Goal: Communication & Community: Participate in discussion

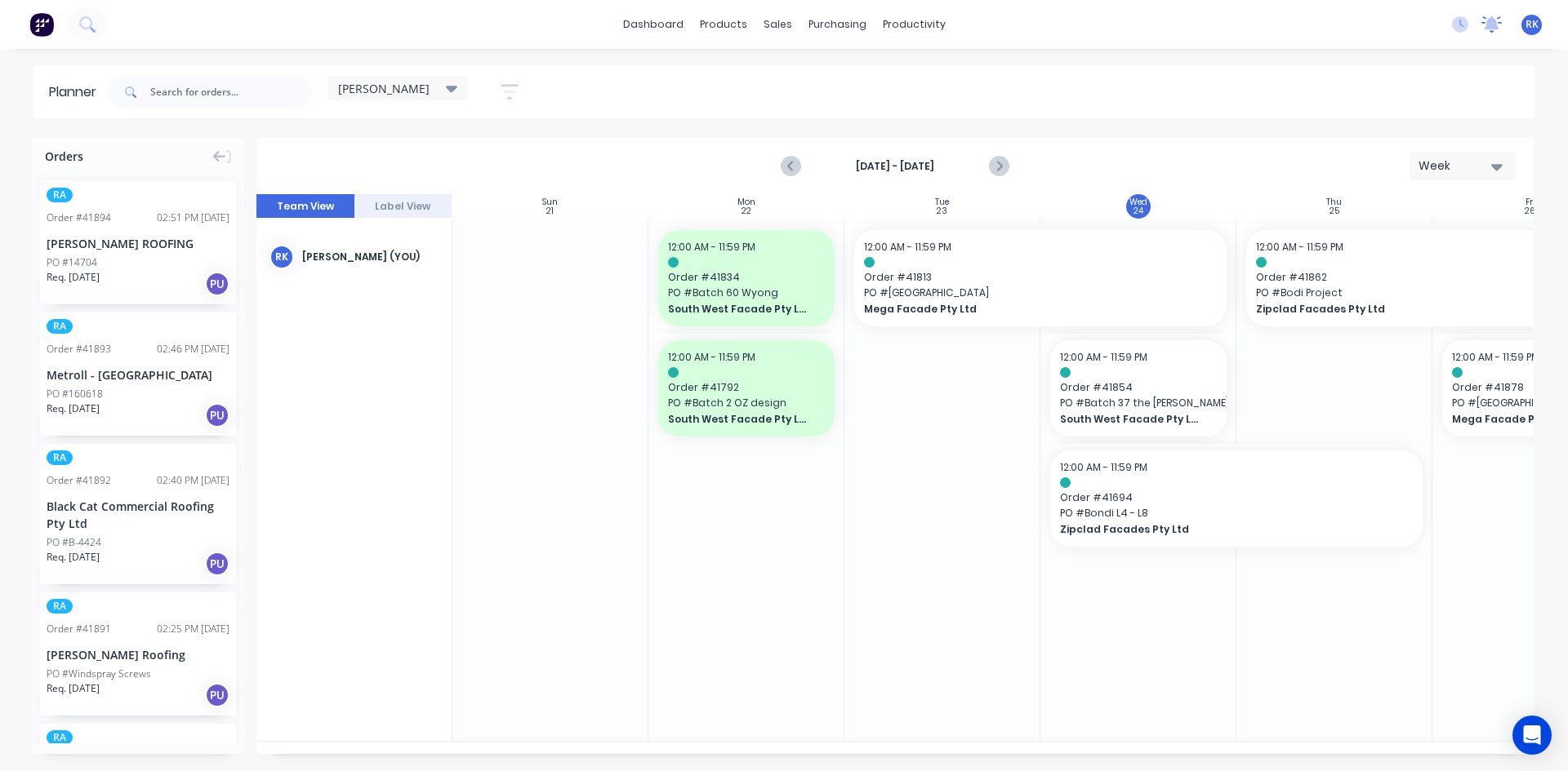
click at [1487, 27] on icon at bounding box center [1492, 23] width 15 height 13
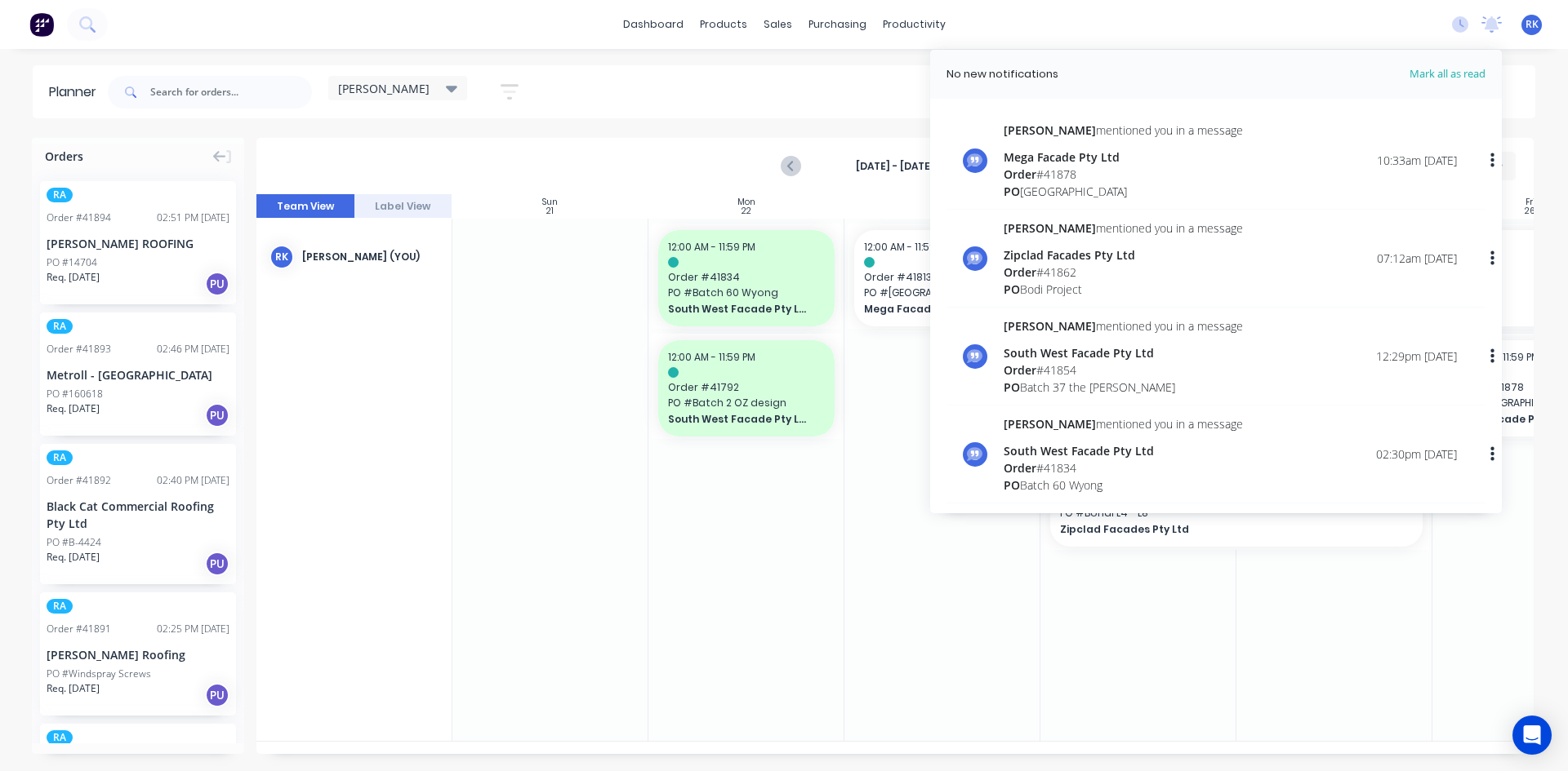
click at [921, 583] on div at bounding box center [942, 479] width 196 height 522
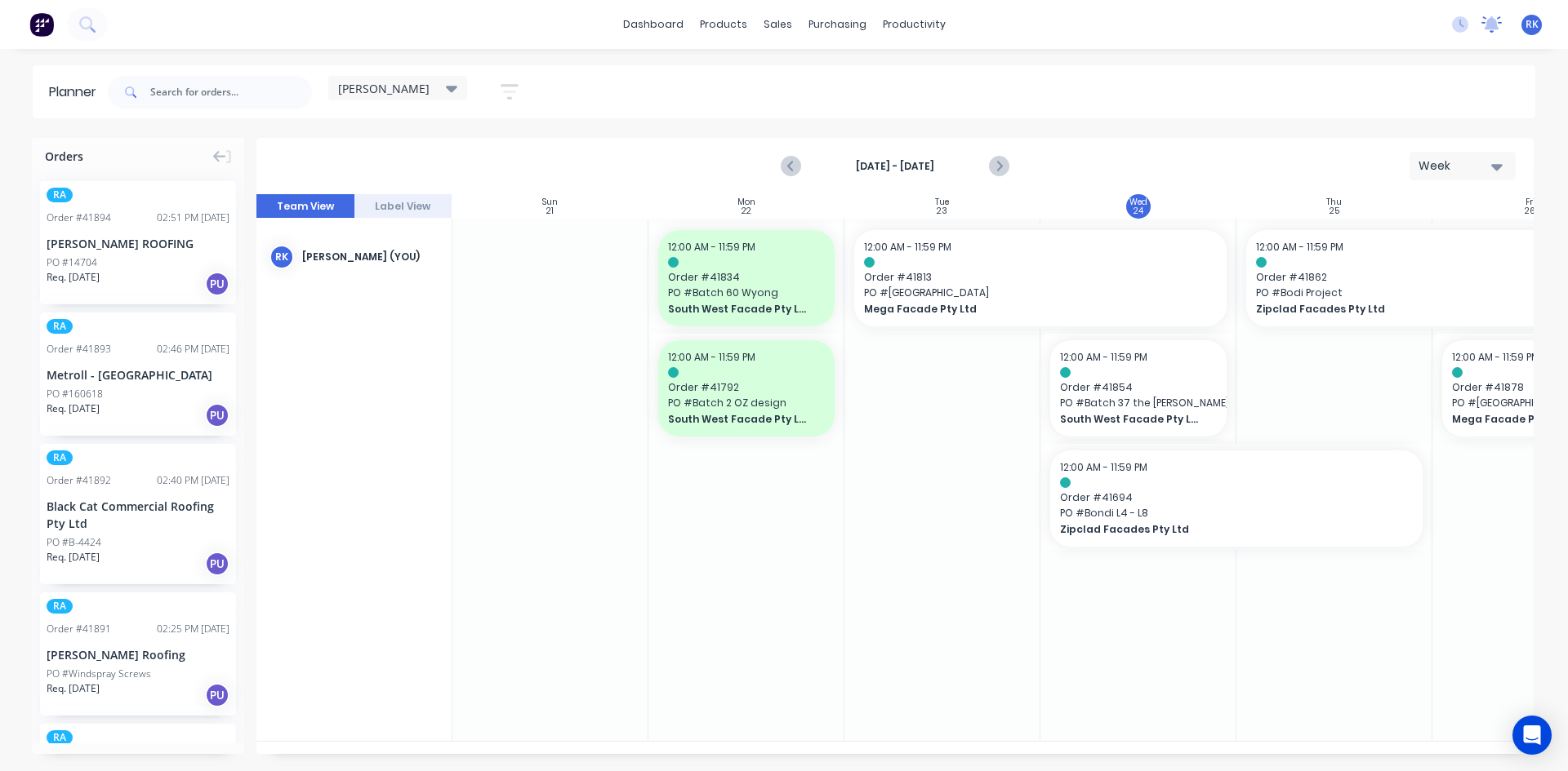
click at [1495, 20] on icon at bounding box center [1492, 23] width 15 height 13
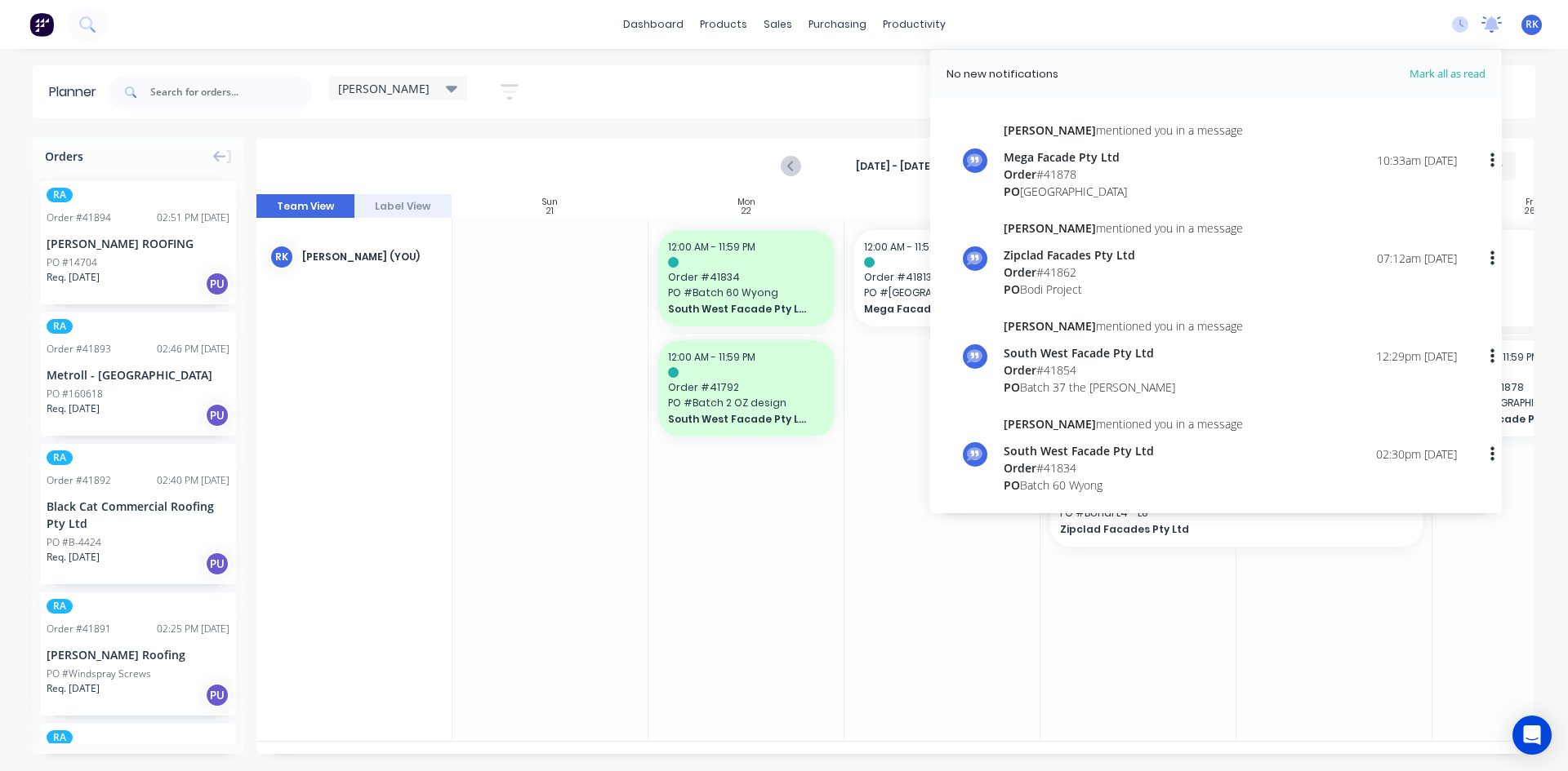
click at [1495, 20] on icon at bounding box center [1492, 23] width 15 height 13
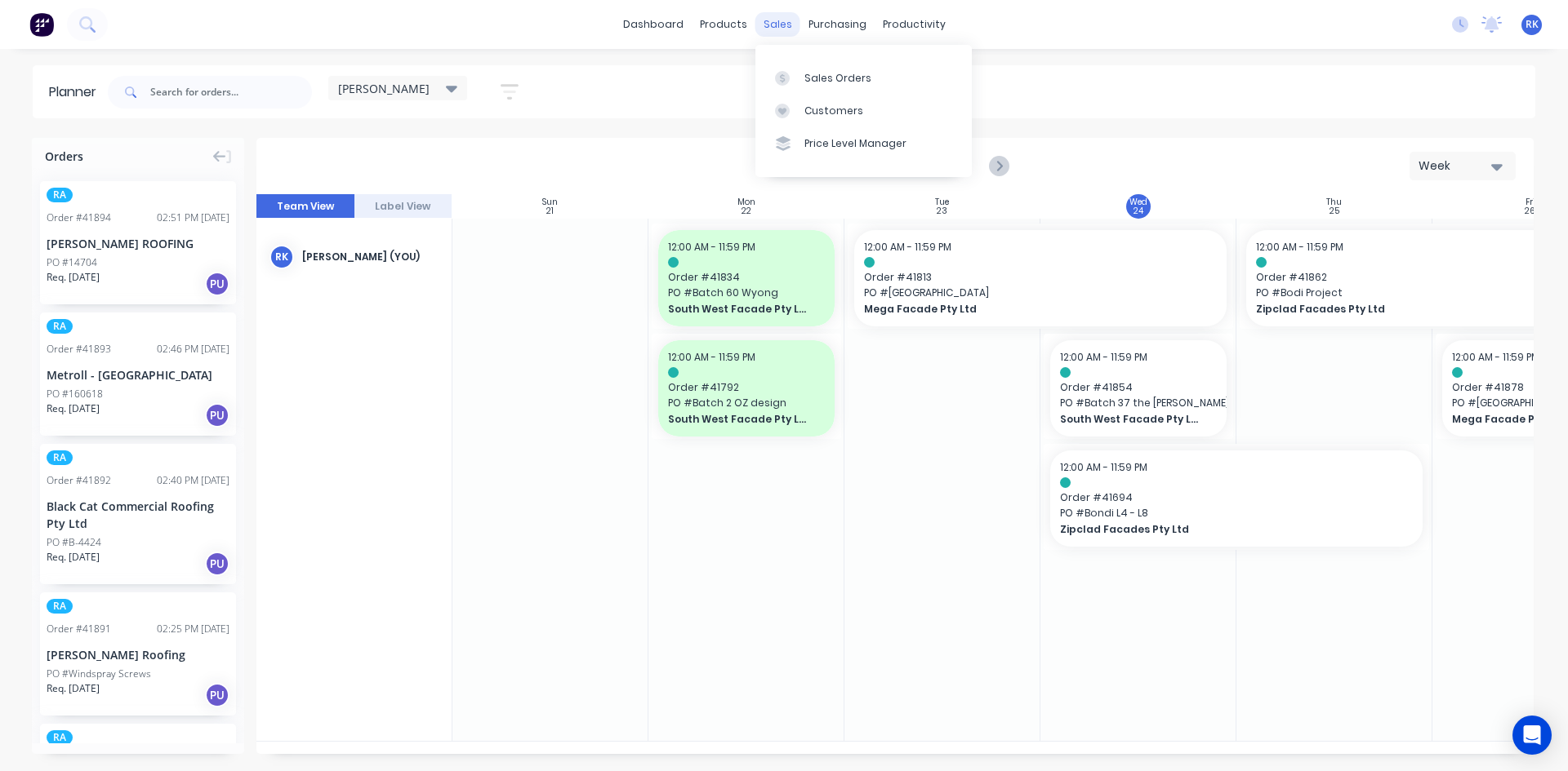
click at [775, 18] on div "sales" at bounding box center [777, 25] width 45 height 25
click at [901, 472] on div at bounding box center [942, 479] width 196 height 522
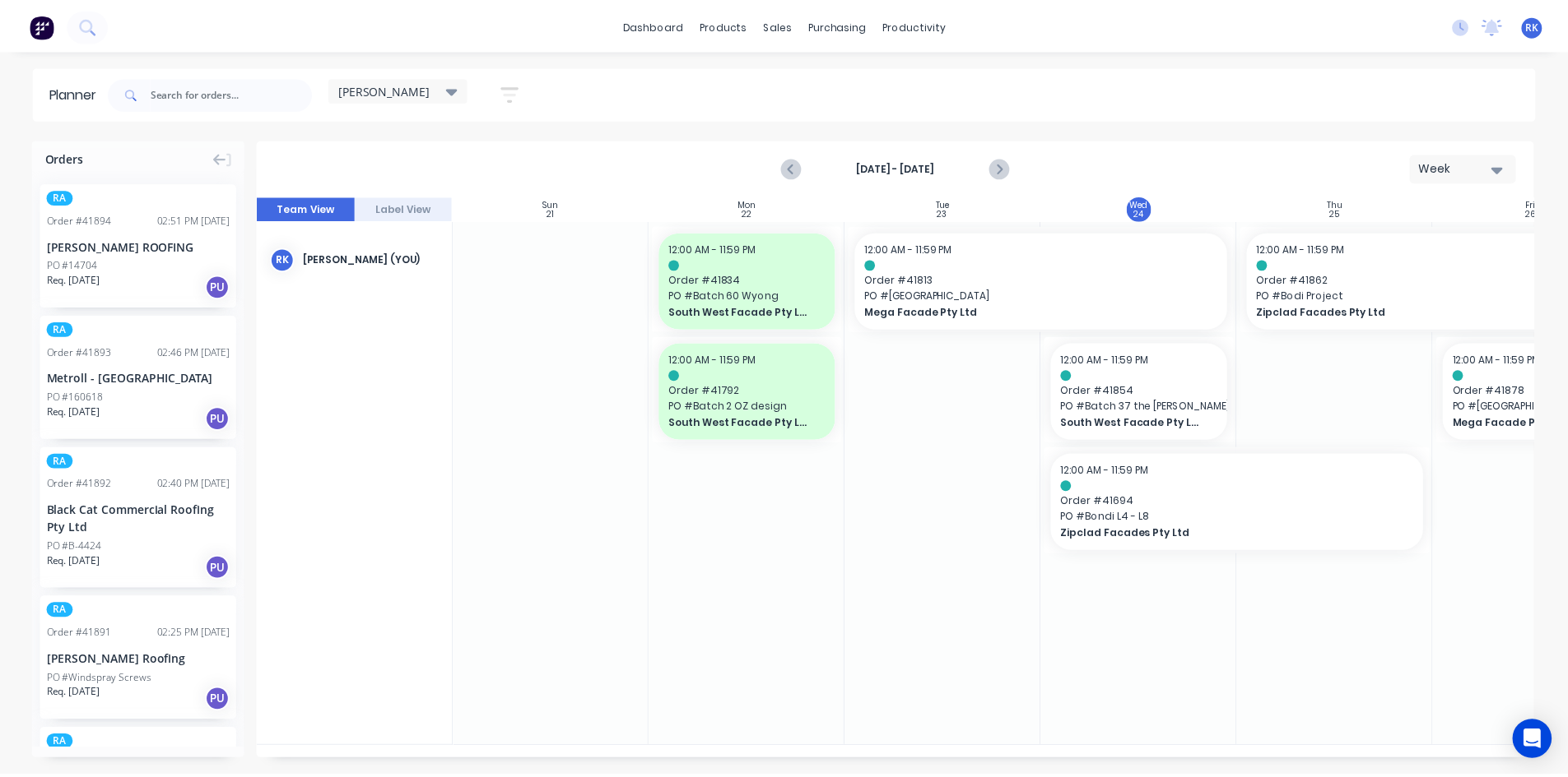
scroll to position [0, 122]
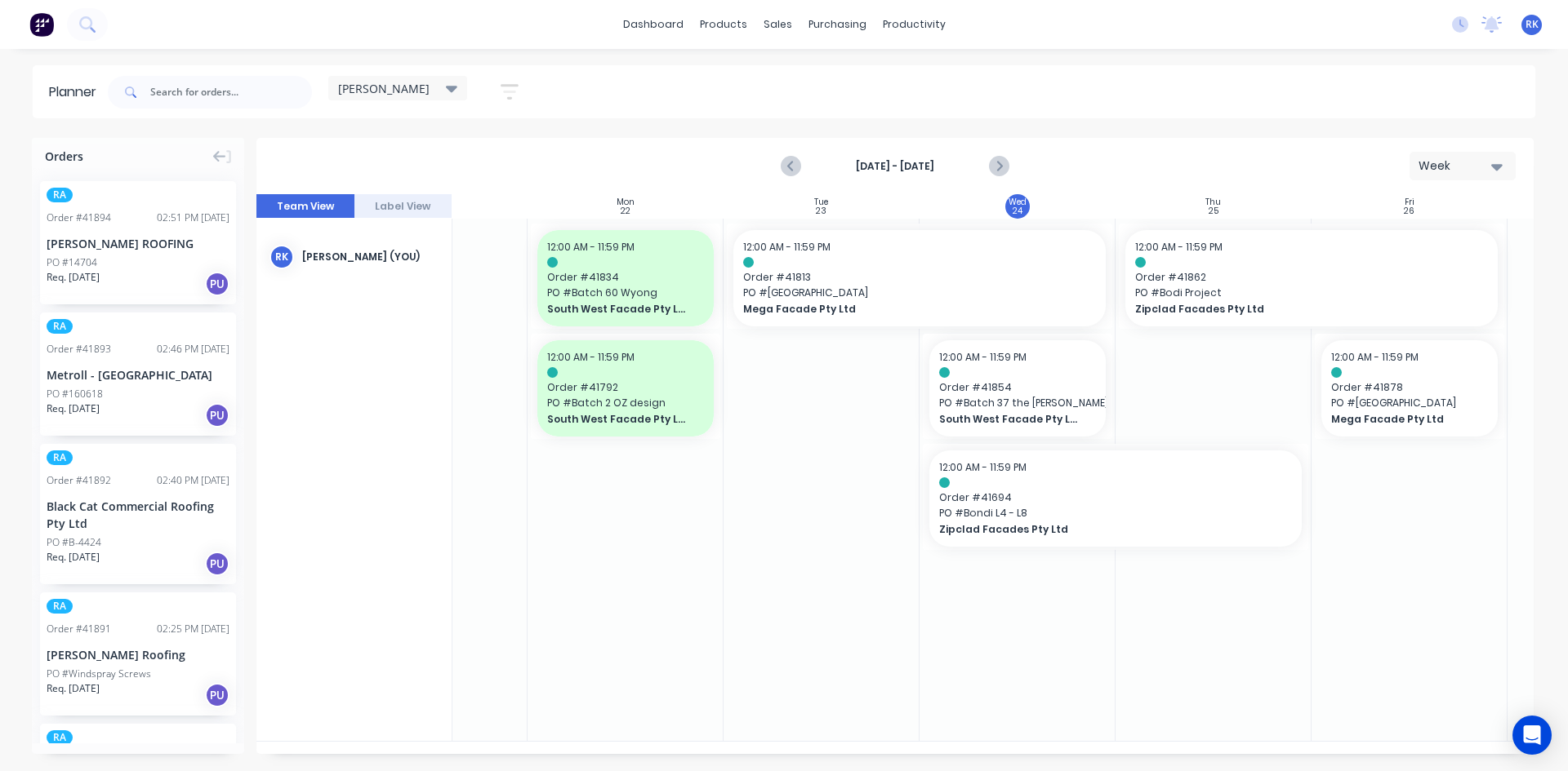
click at [1174, 626] on div at bounding box center [1213, 479] width 196 height 522
click at [851, 502] on div at bounding box center [820, 479] width 196 height 522
click at [770, 26] on div "sales" at bounding box center [777, 25] width 45 height 25
click at [808, 76] on div "Sales Orders" at bounding box center [838, 78] width 67 height 15
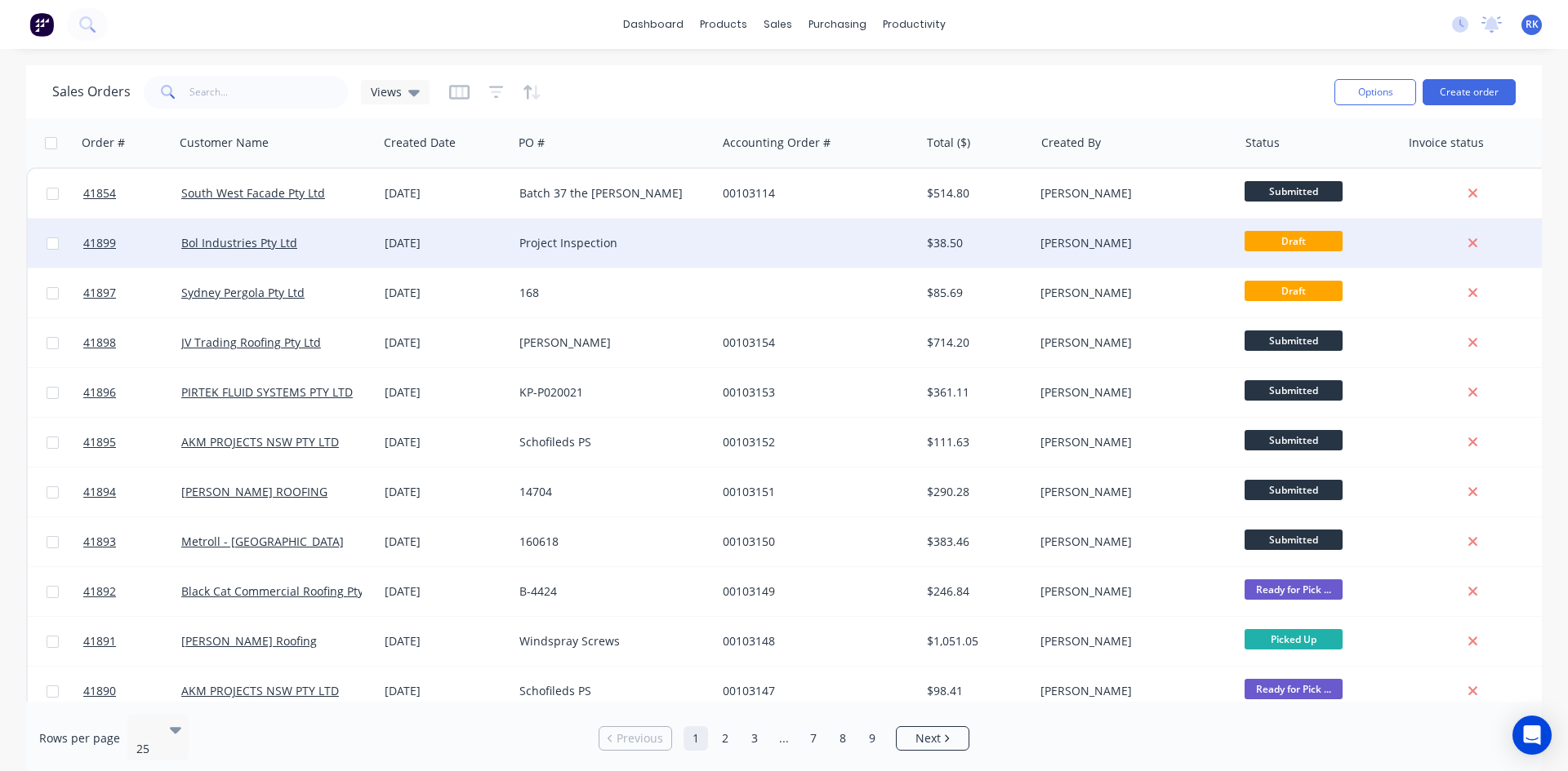
click at [383, 249] on div "[DATE]" at bounding box center [444, 243] width 134 height 49
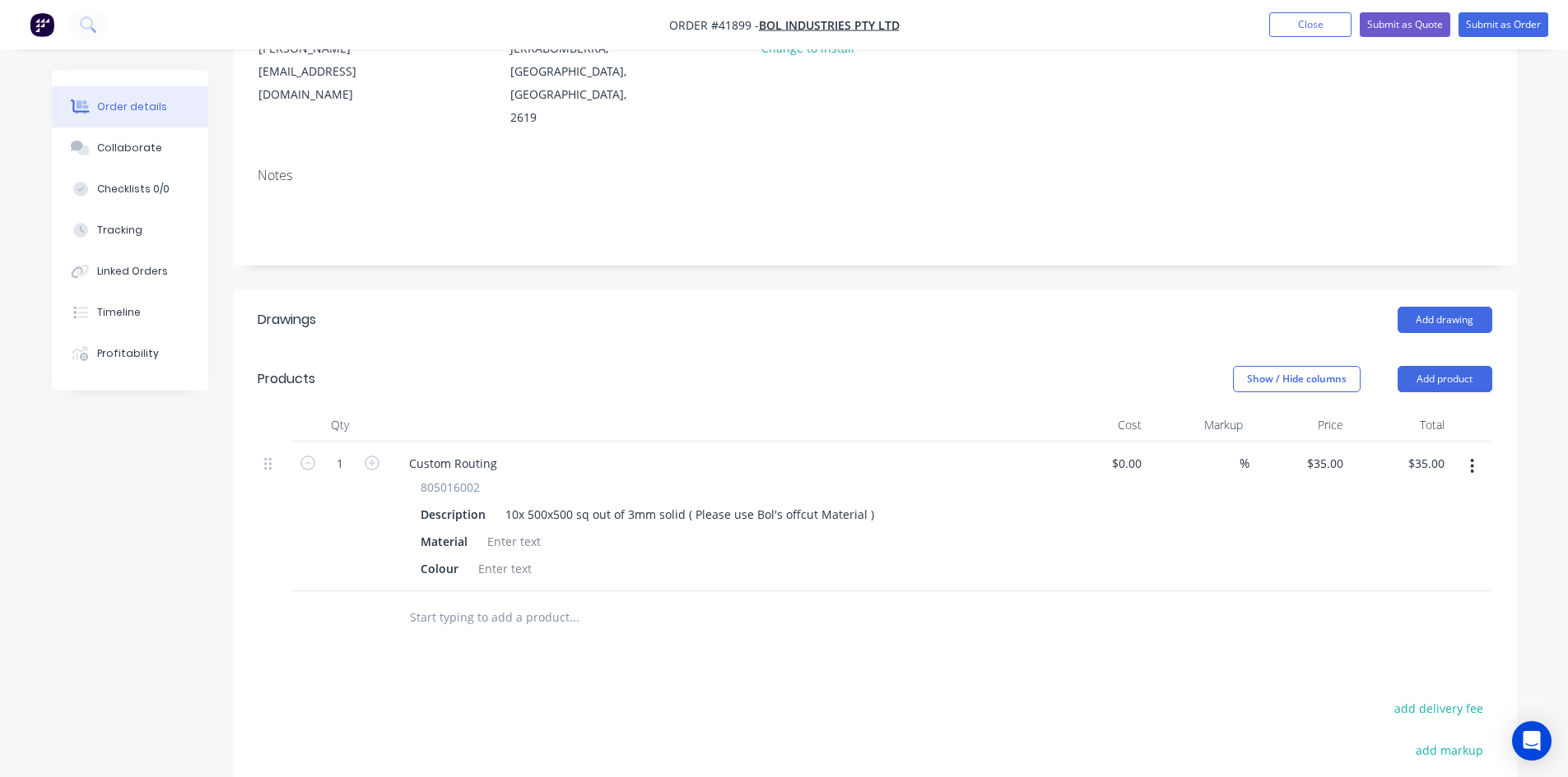
scroll to position [247, 0]
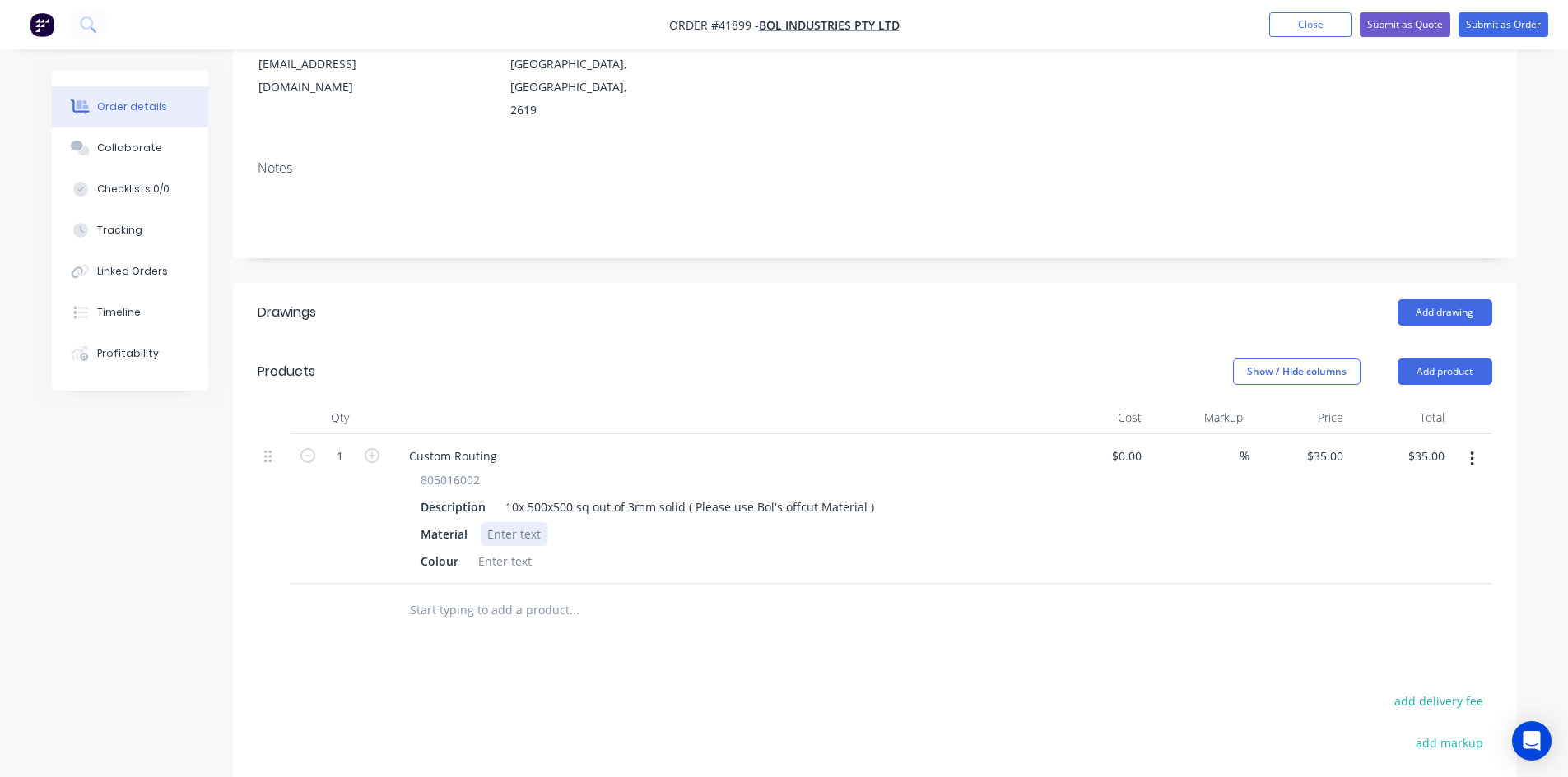
click at [507, 522] on div at bounding box center [514, 534] width 66 height 24
click at [513, 550] on div at bounding box center [505, 561] width 66 height 24
click at [715, 528] on div "Custom Routing 805016002 Description 10x 500x500 sq out of 3mm solid ( Please u…" at bounding box center [719, 509] width 659 height 150
click at [123, 138] on button "Collaborate" at bounding box center [130, 148] width 157 height 41
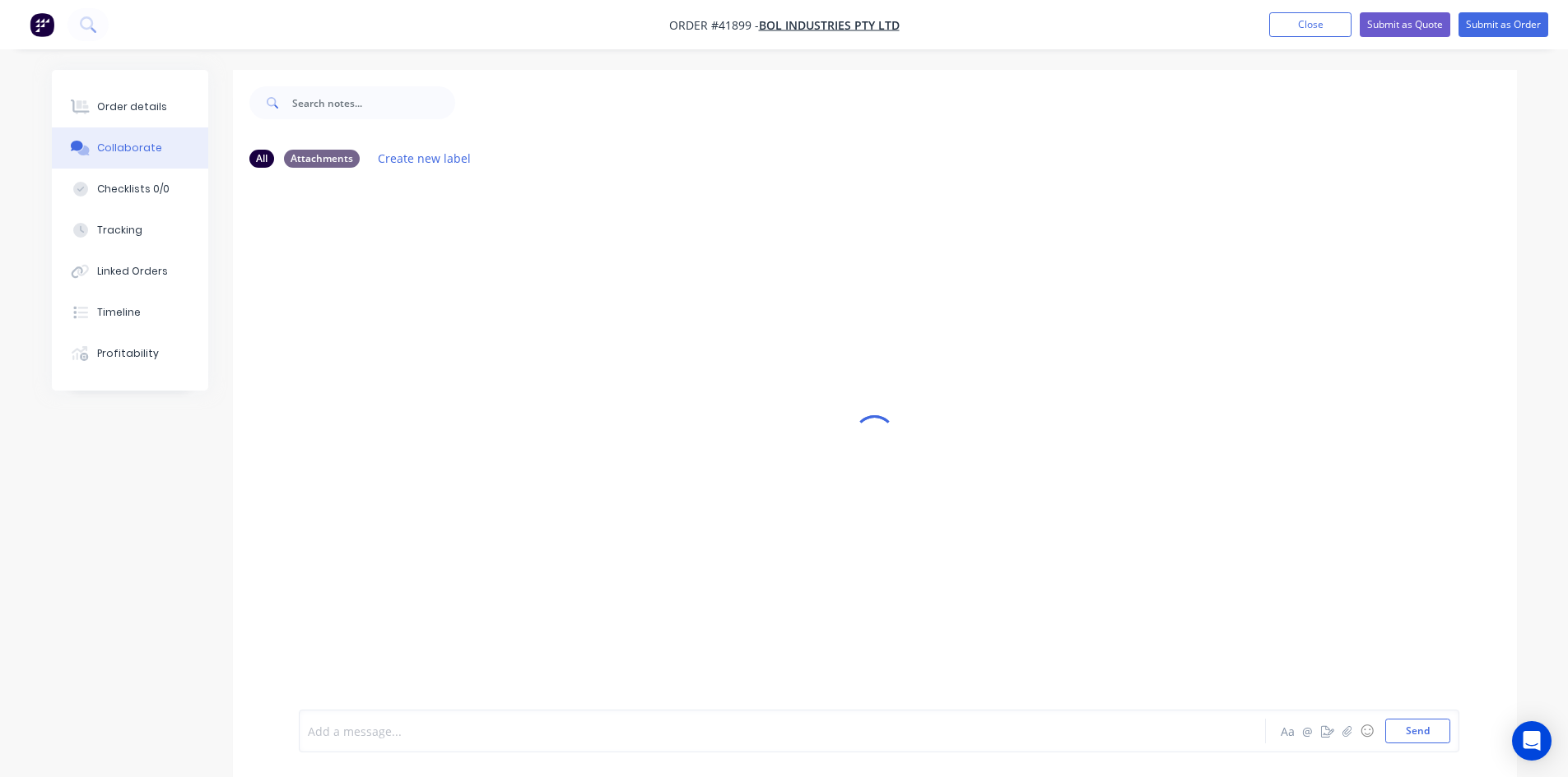
click at [444, 736] on div at bounding box center [737, 732] width 856 height 18
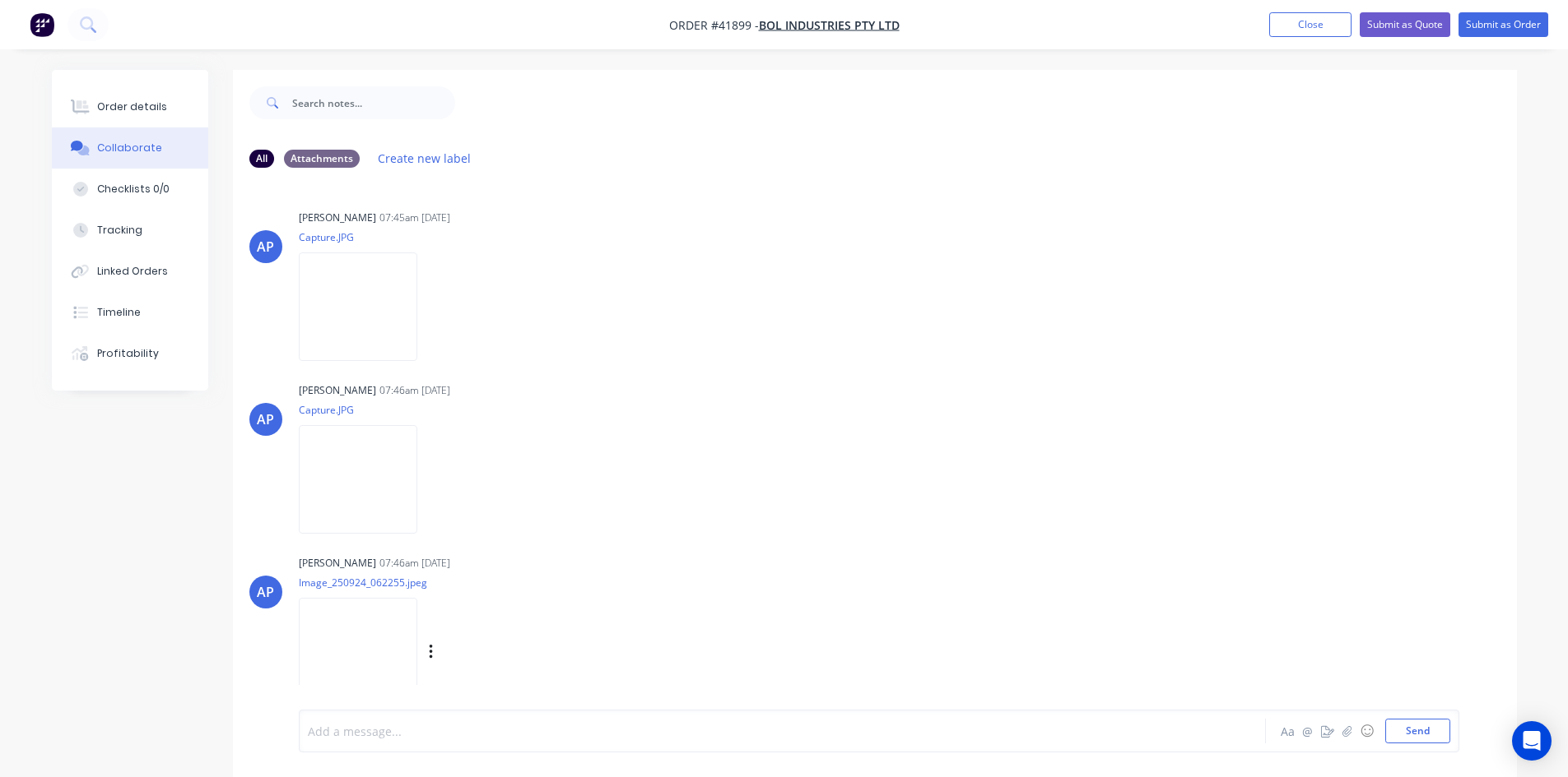
click at [353, 643] on img at bounding box center [358, 652] width 119 height 108
click at [417, 727] on div at bounding box center [737, 732] width 856 height 18
click at [1419, 737] on button "Send" at bounding box center [1417, 731] width 65 height 25
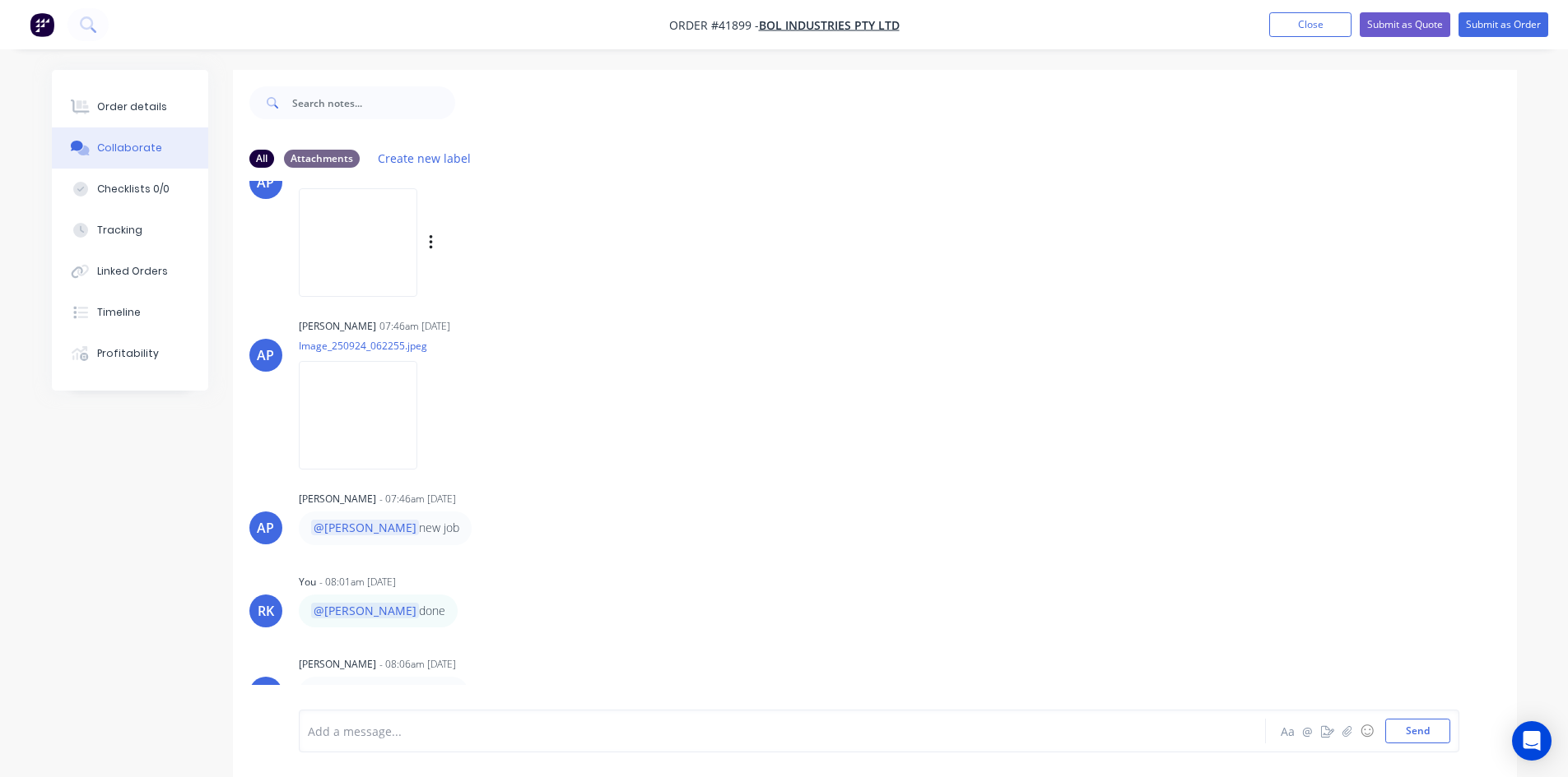
scroll to position [25, 0]
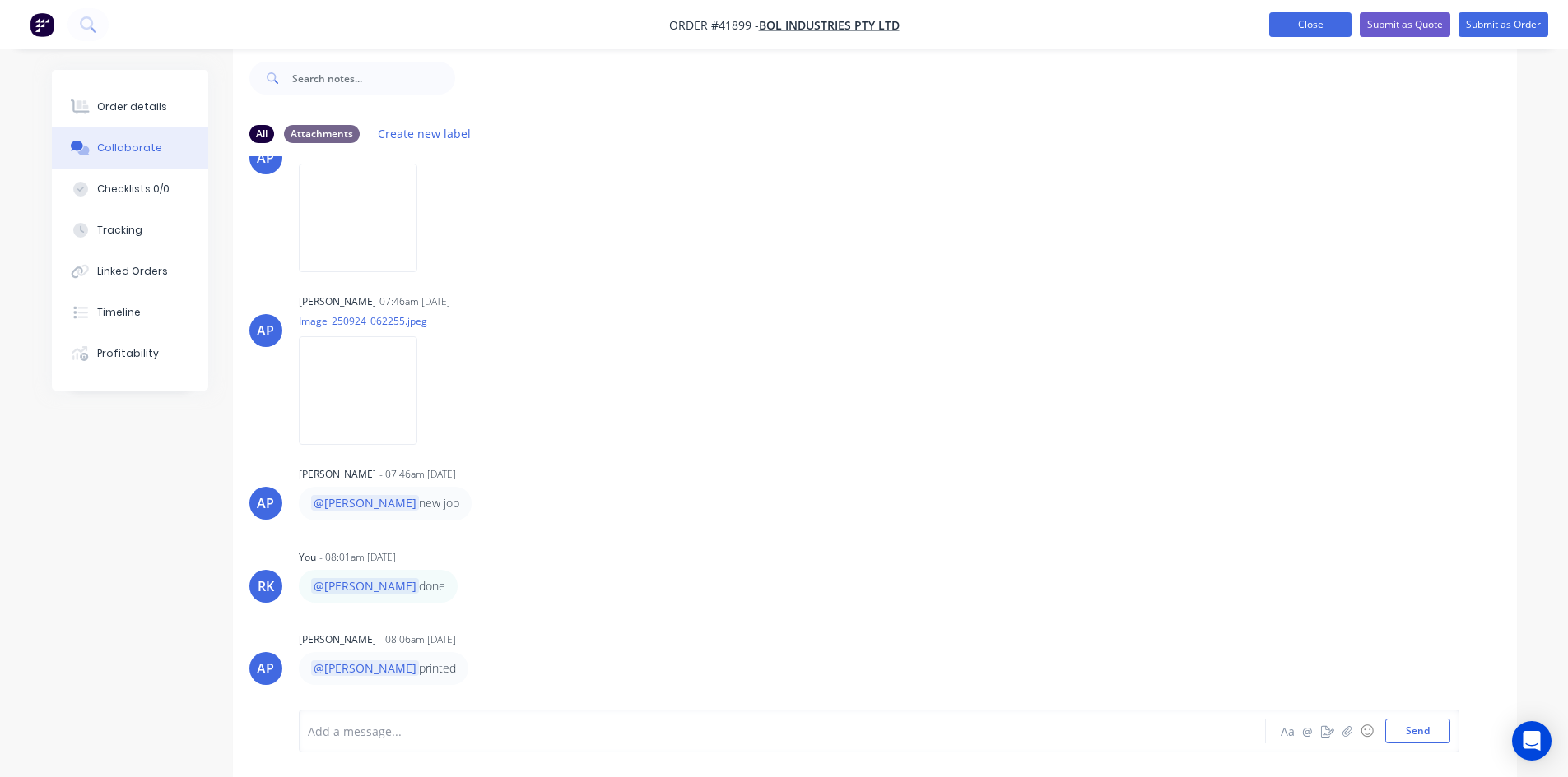
click at [1304, 31] on button "Close" at bounding box center [1309, 25] width 82 height 25
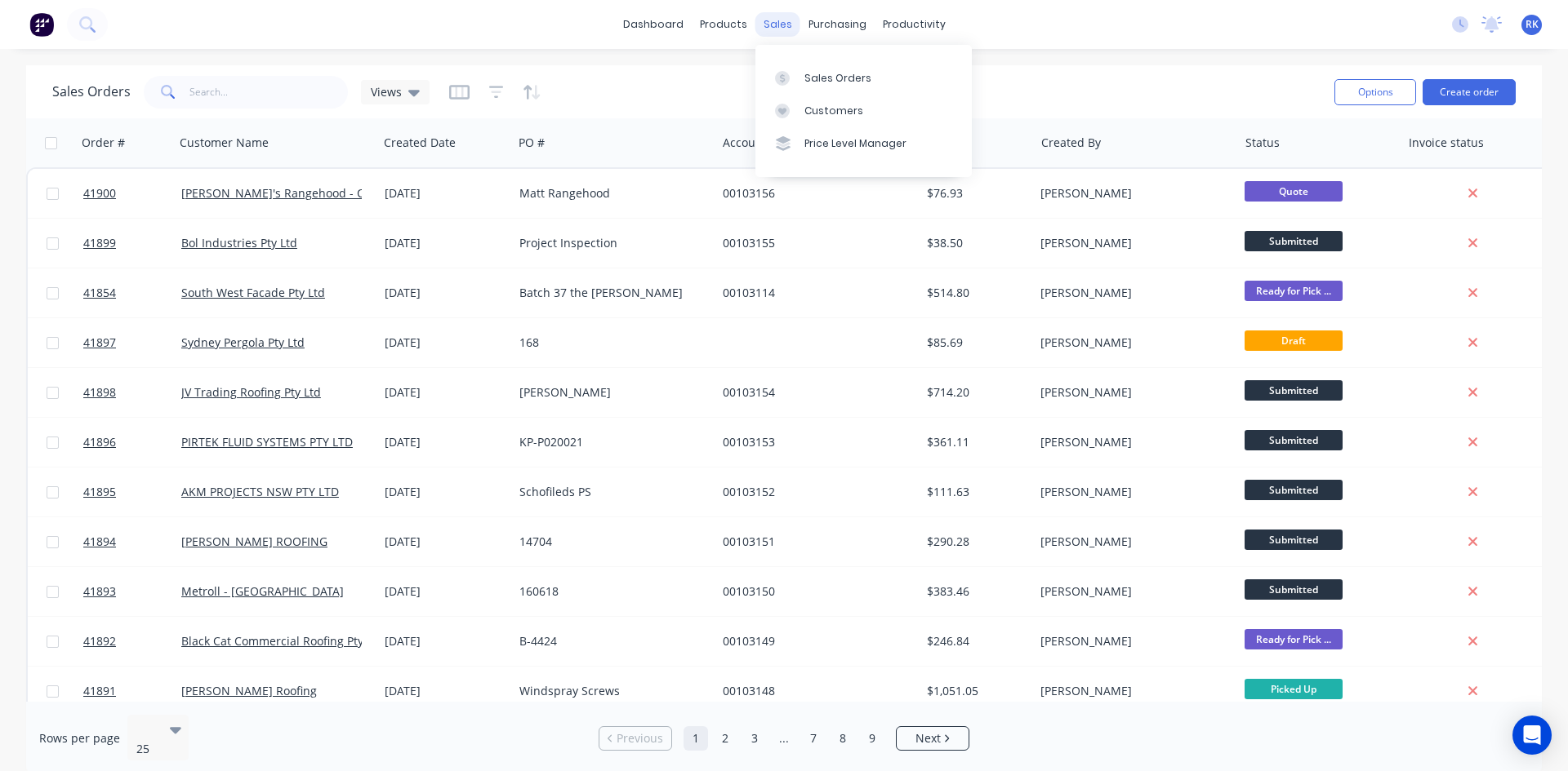
click at [778, 21] on div "sales" at bounding box center [777, 25] width 45 height 25
click at [843, 76] on div "Sales Orders" at bounding box center [838, 78] width 67 height 15
click at [801, 71] on link "Sales Orders" at bounding box center [863, 77] width 216 height 32
